Goal: Transaction & Acquisition: Purchase product/service

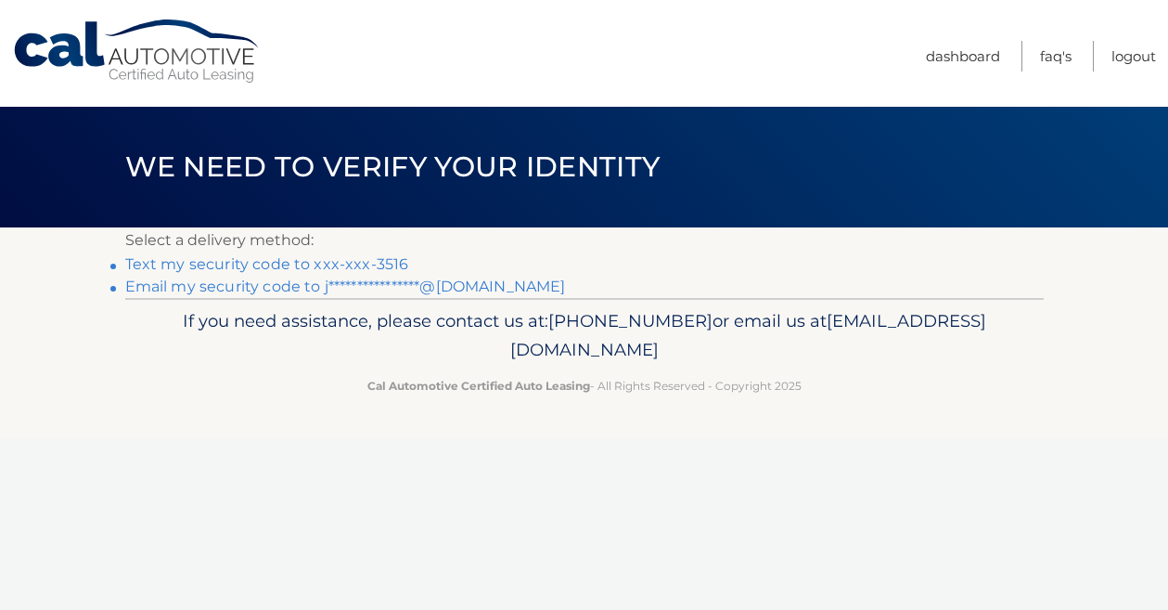
click at [319, 263] on link "Text my security code to xxx-xxx-3516" at bounding box center [267, 264] width 284 height 18
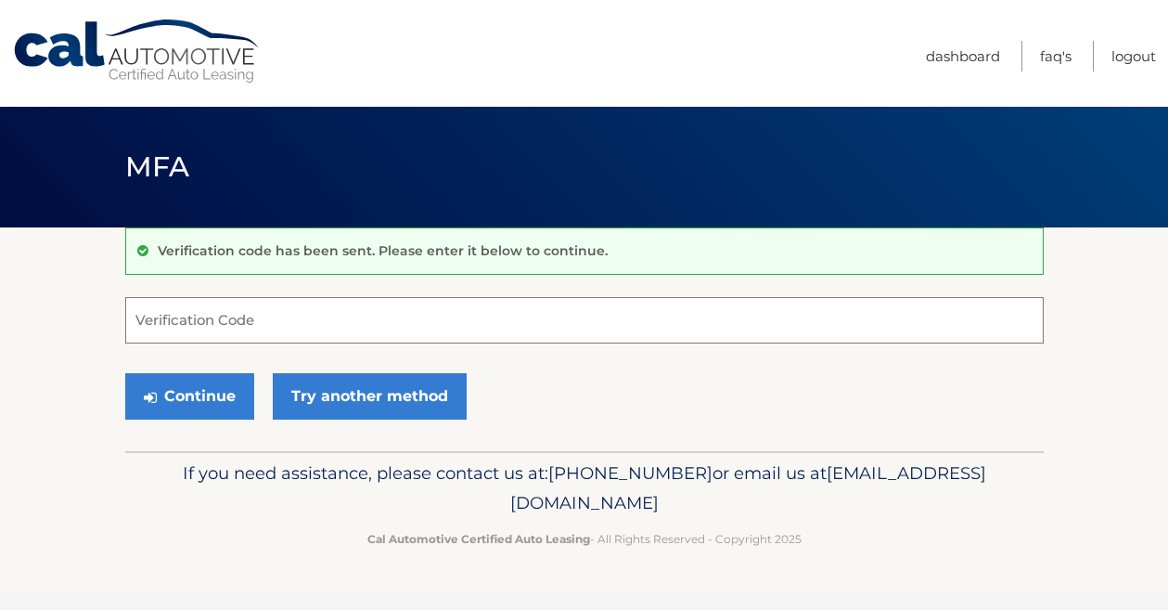
click at [289, 318] on input "Verification Code" at bounding box center [584, 320] width 919 height 46
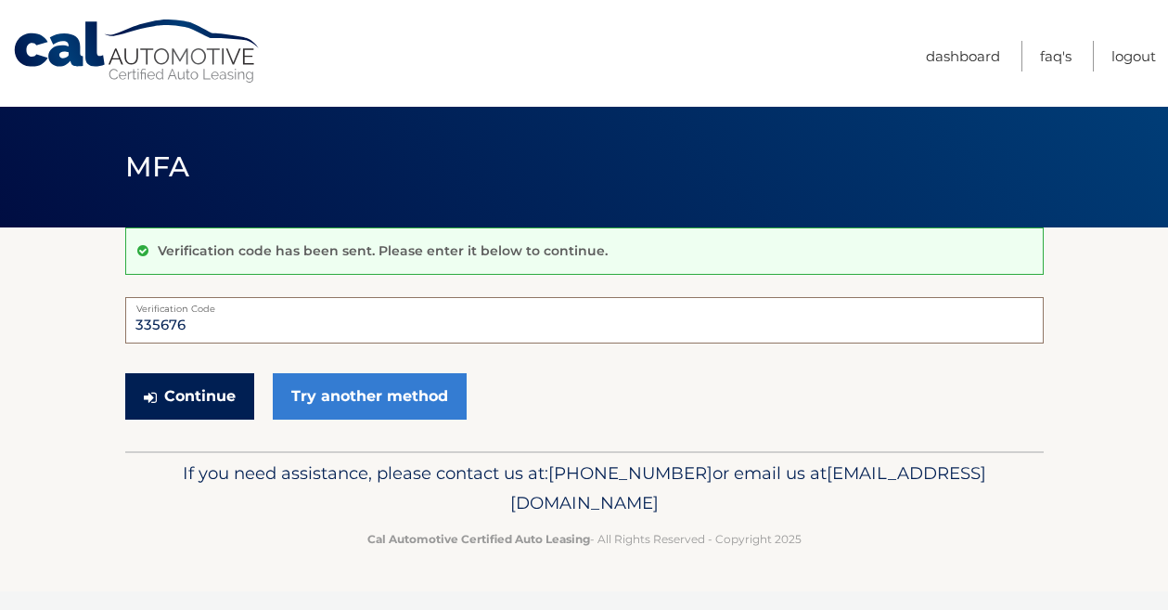
type input "335676"
click at [187, 405] on button "Continue" at bounding box center [189, 396] width 129 height 46
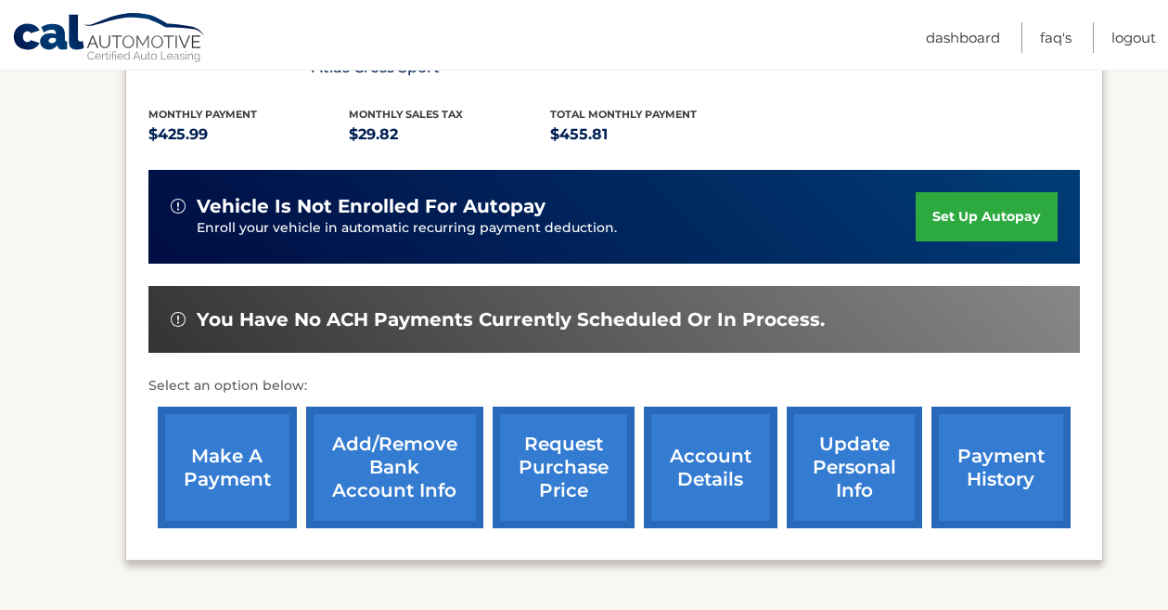
scroll to position [400, 0]
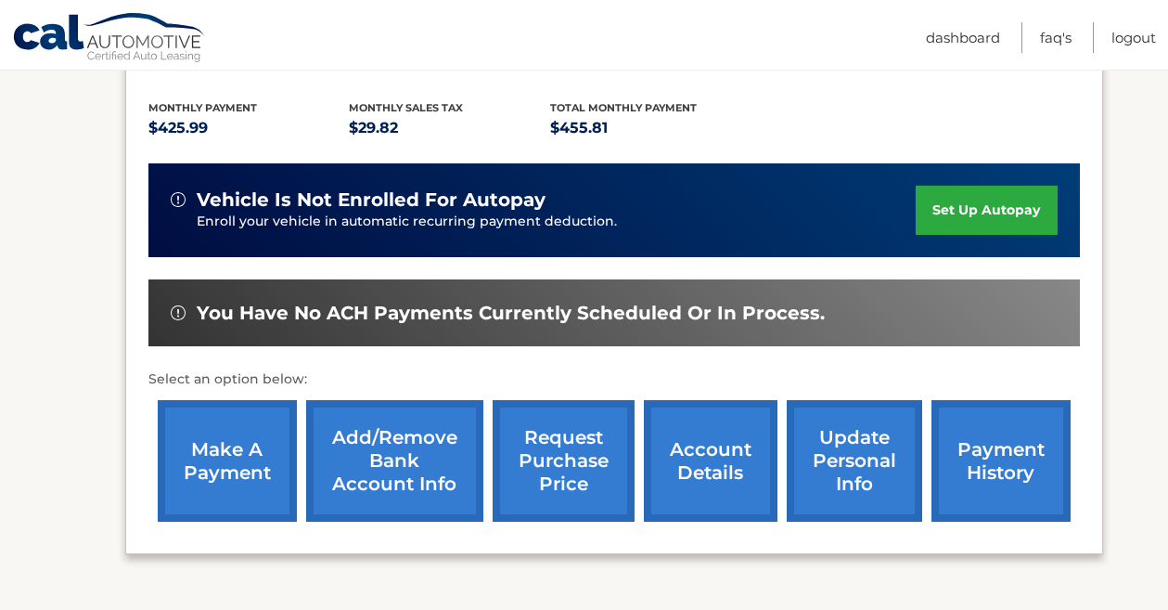
click at [239, 465] on link "make a payment" at bounding box center [227, 461] width 139 height 122
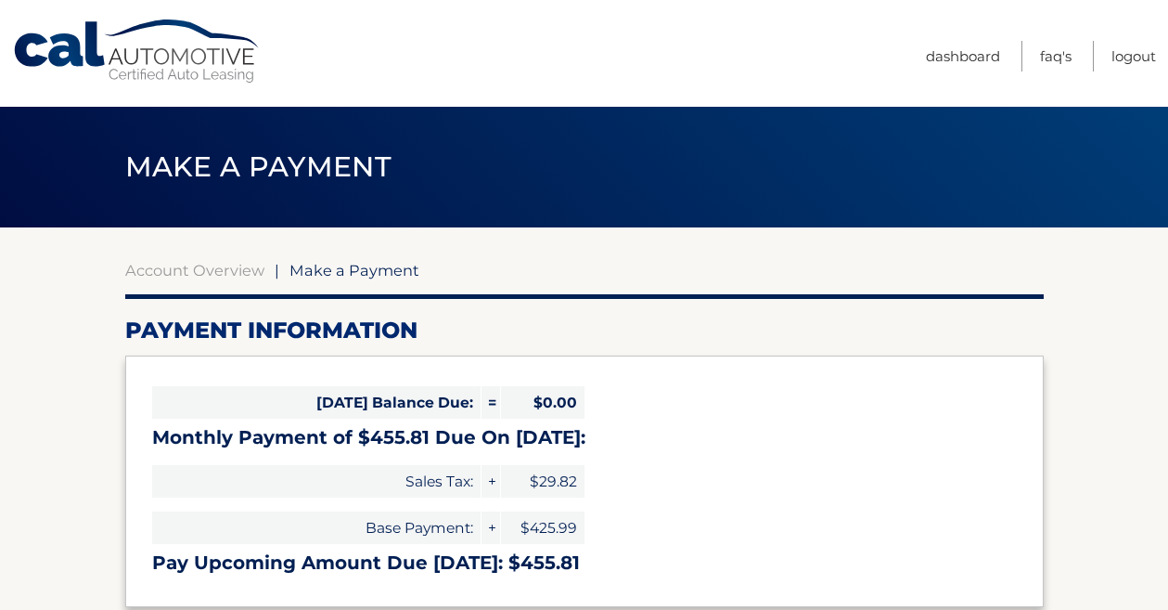
select select "ZGQ4ZmI0YzAtZjk2NC00MGIyLThiMzQtZmRkNzAxODMxM2Nk"
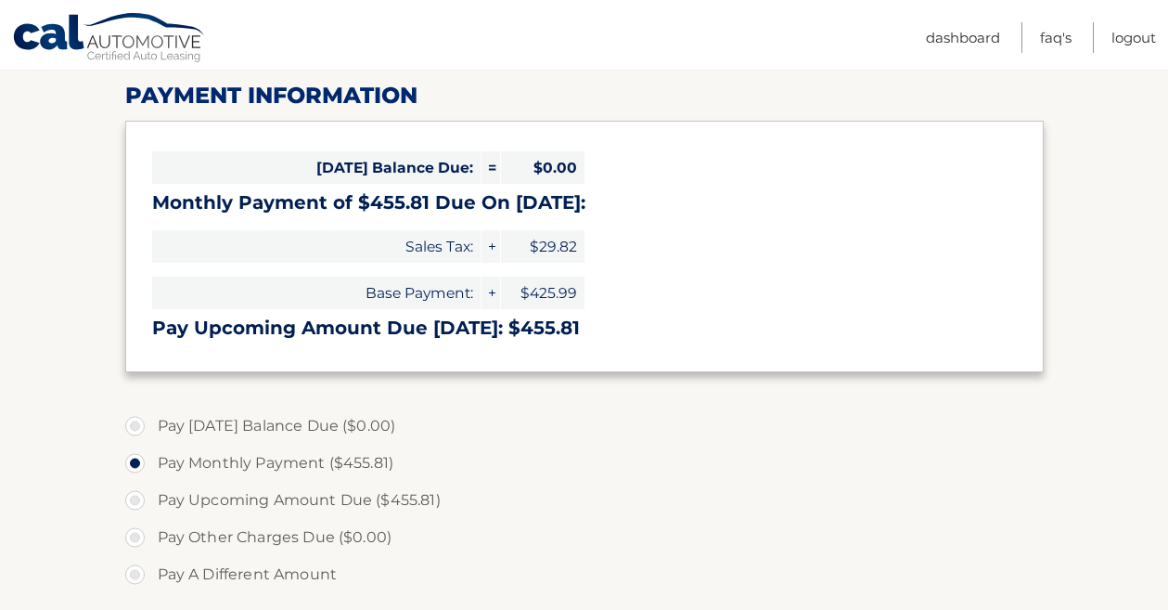
scroll to position [243, 0]
